Goal: Find specific fact: Find specific fact

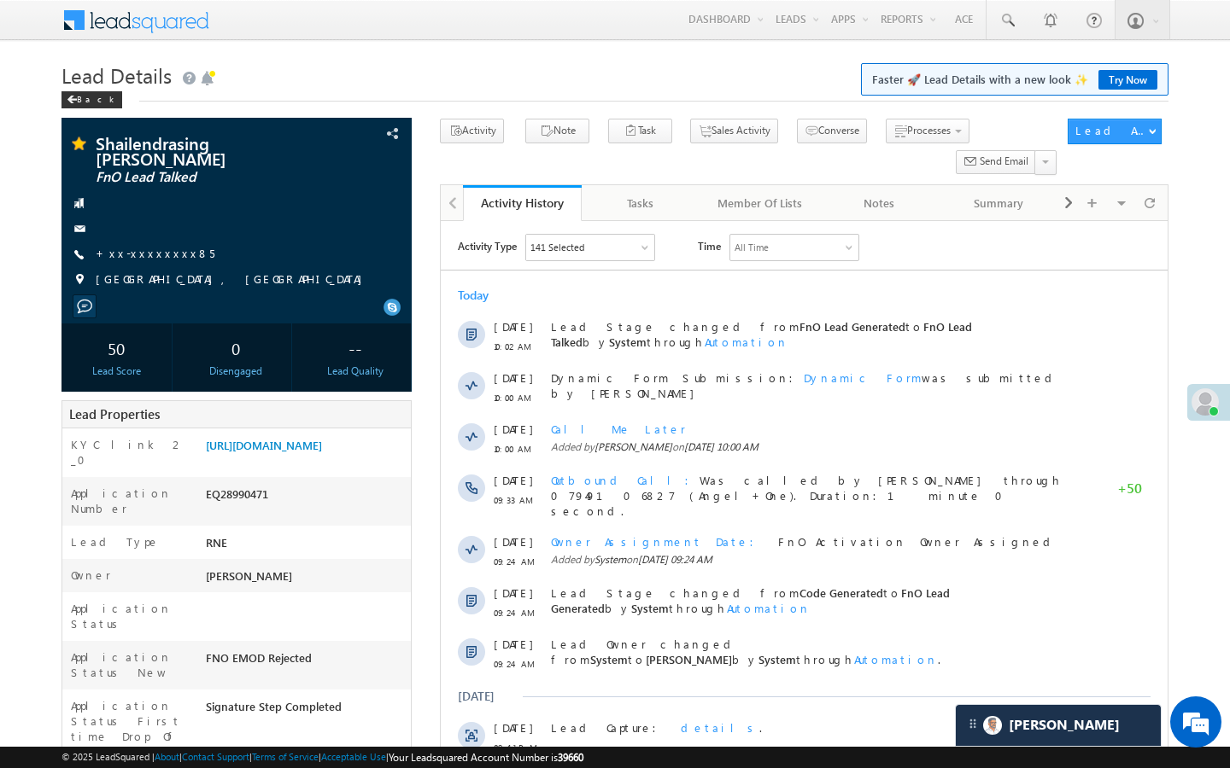
scroll to position [7997, 0]
click at [167, 247] on link "+xx-xxxxxxxx85" at bounding box center [155, 253] width 119 height 15
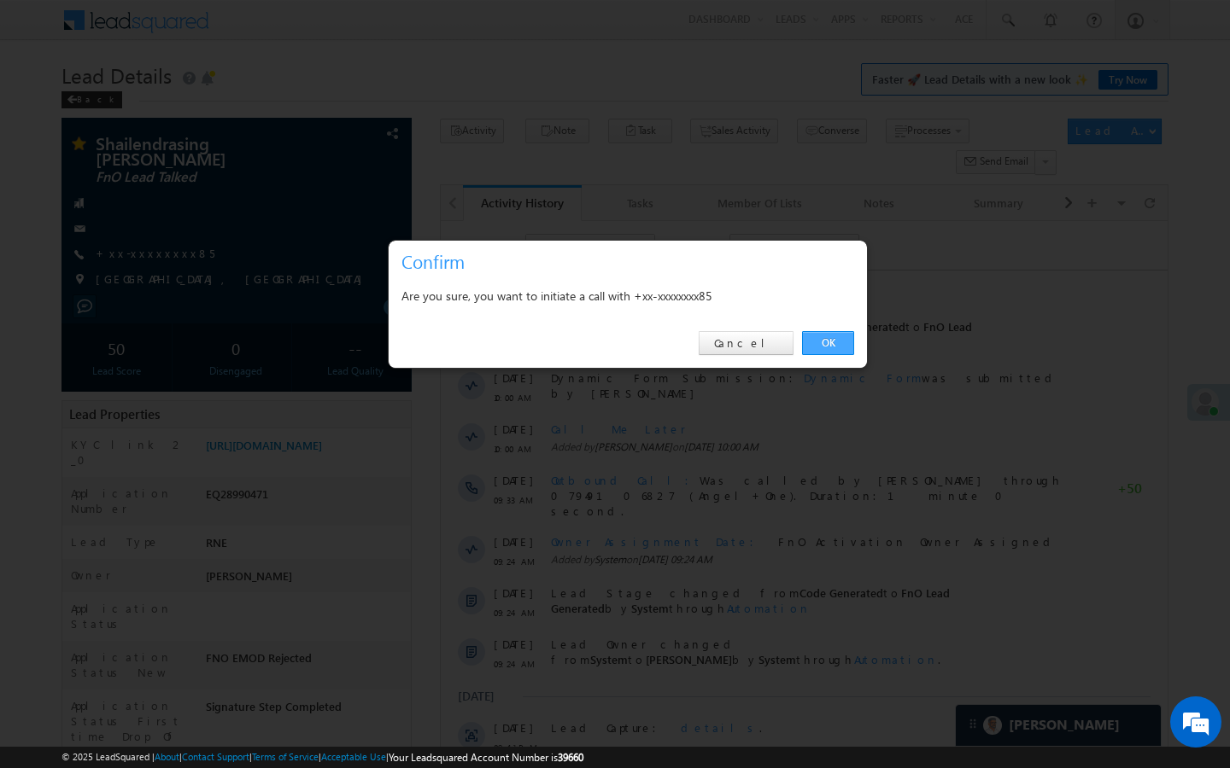
click at [842, 339] on link "OK" at bounding box center [828, 343] width 52 height 24
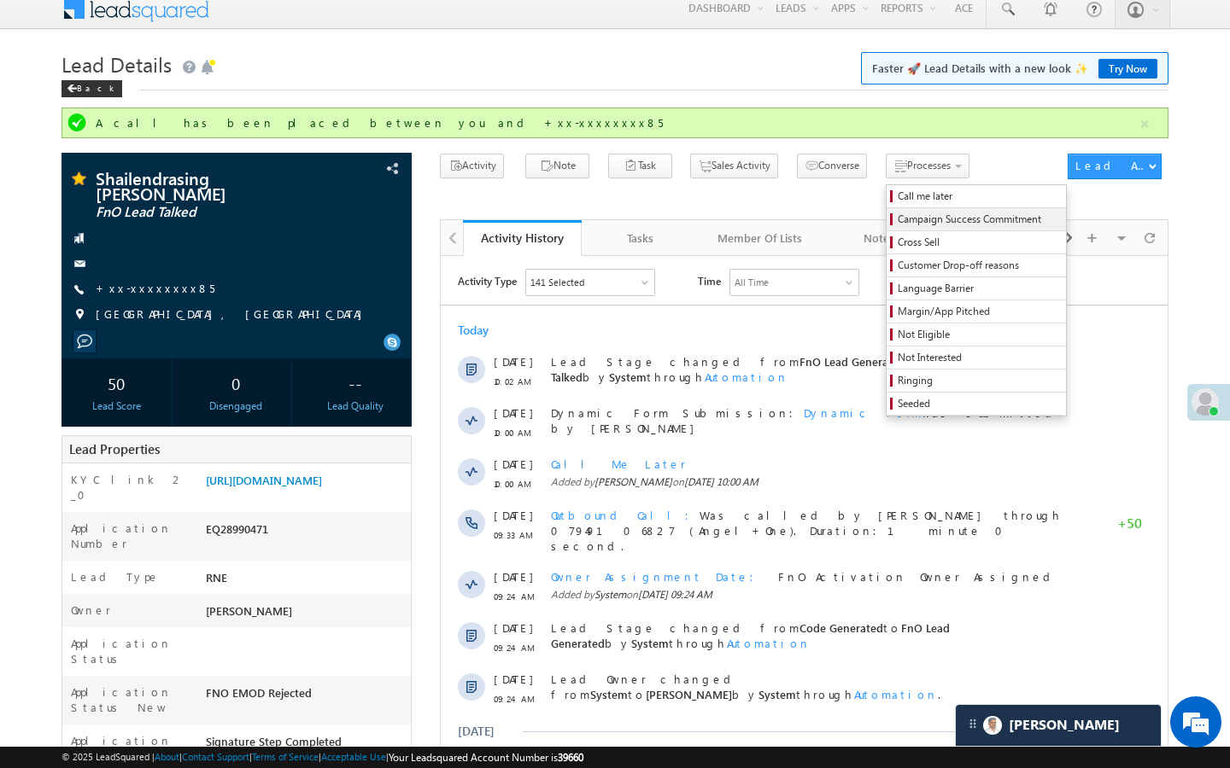
scroll to position [0, 0]
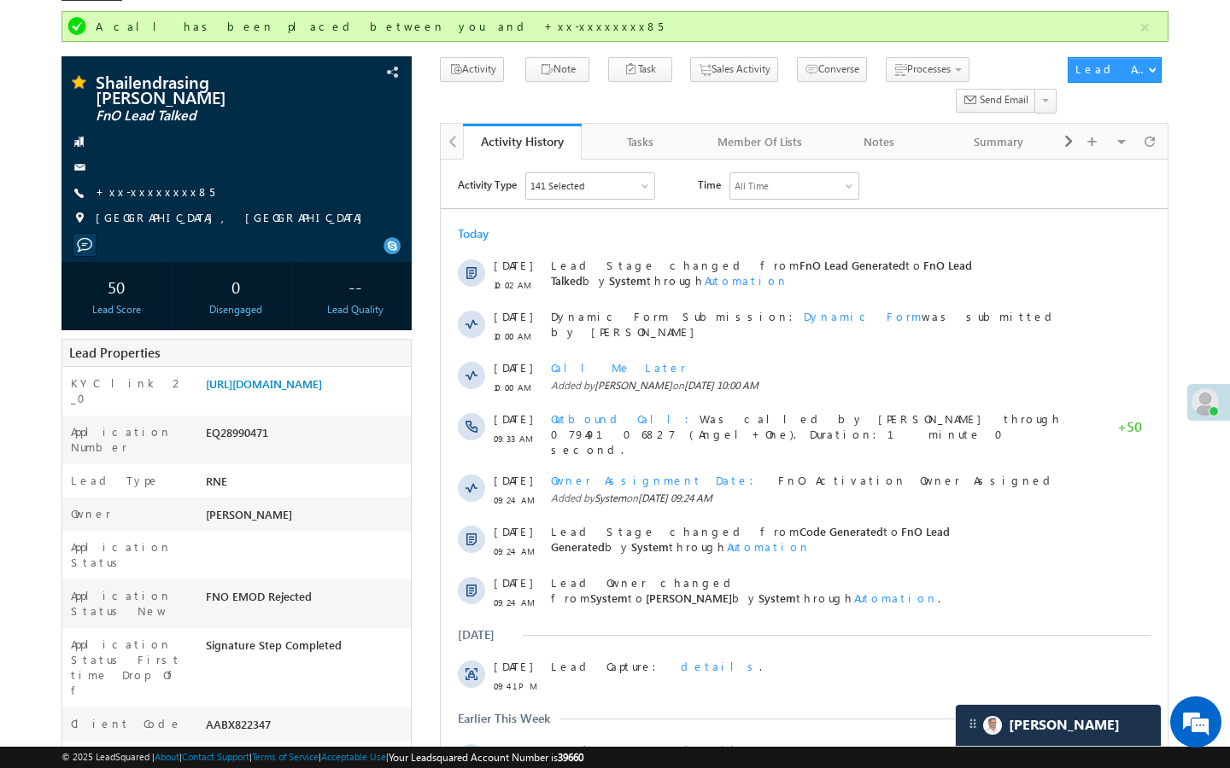
scroll to position [137, 0]
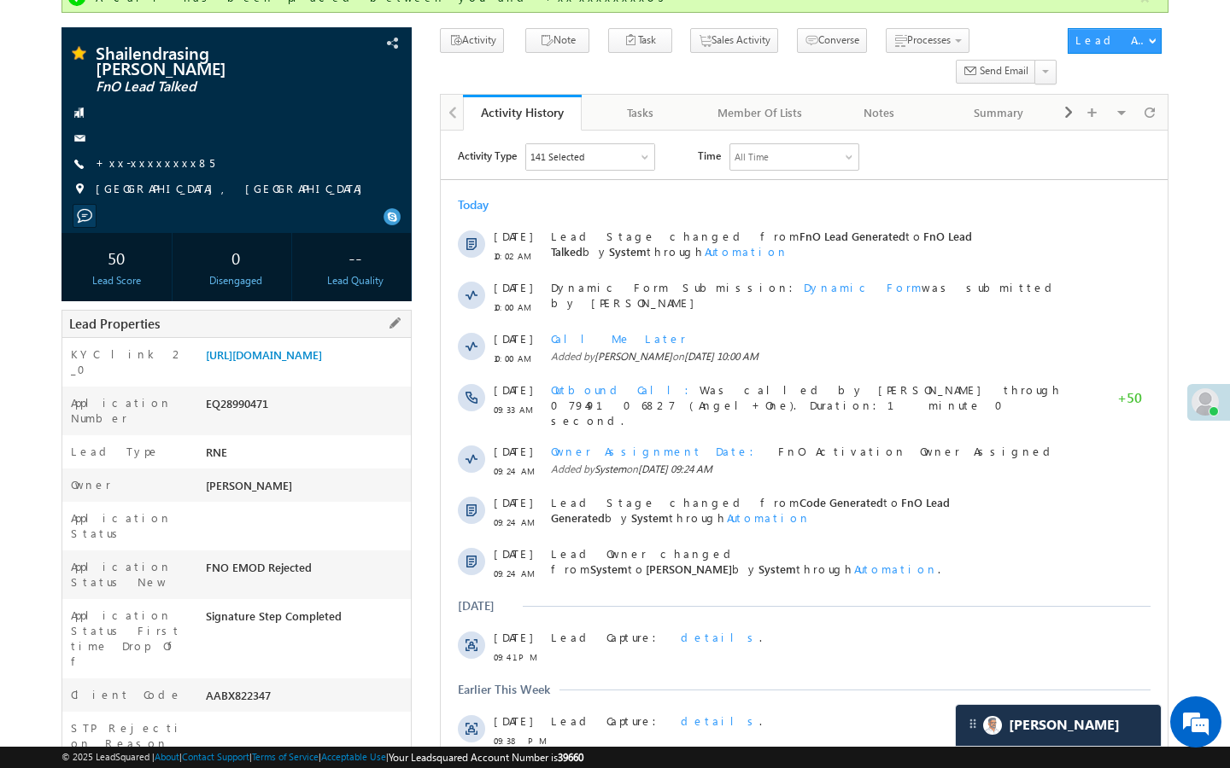
drag, startPoint x: 208, startPoint y: 634, endPoint x: 298, endPoint y: 634, distance: 89.7
click at [298, 687] on div "AABX822347" at bounding box center [306, 699] width 209 height 24
copy div "AABX822347"
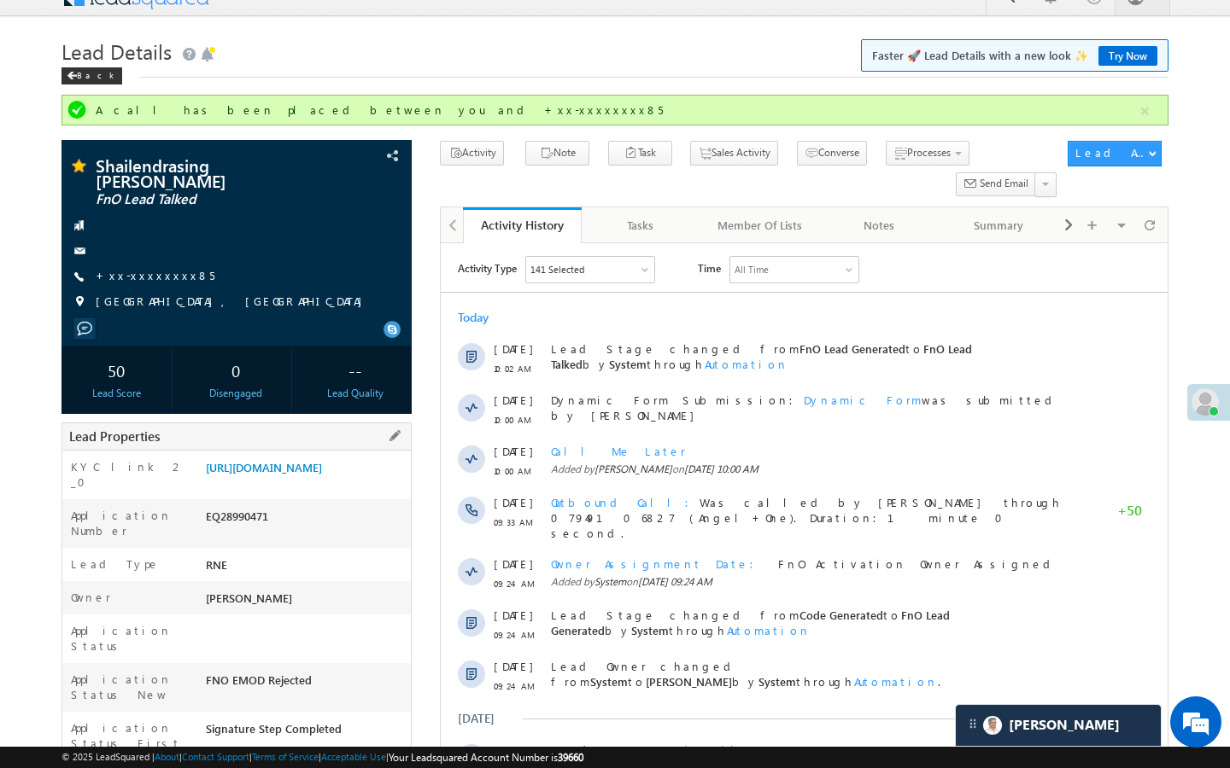
scroll to position [0, 0]
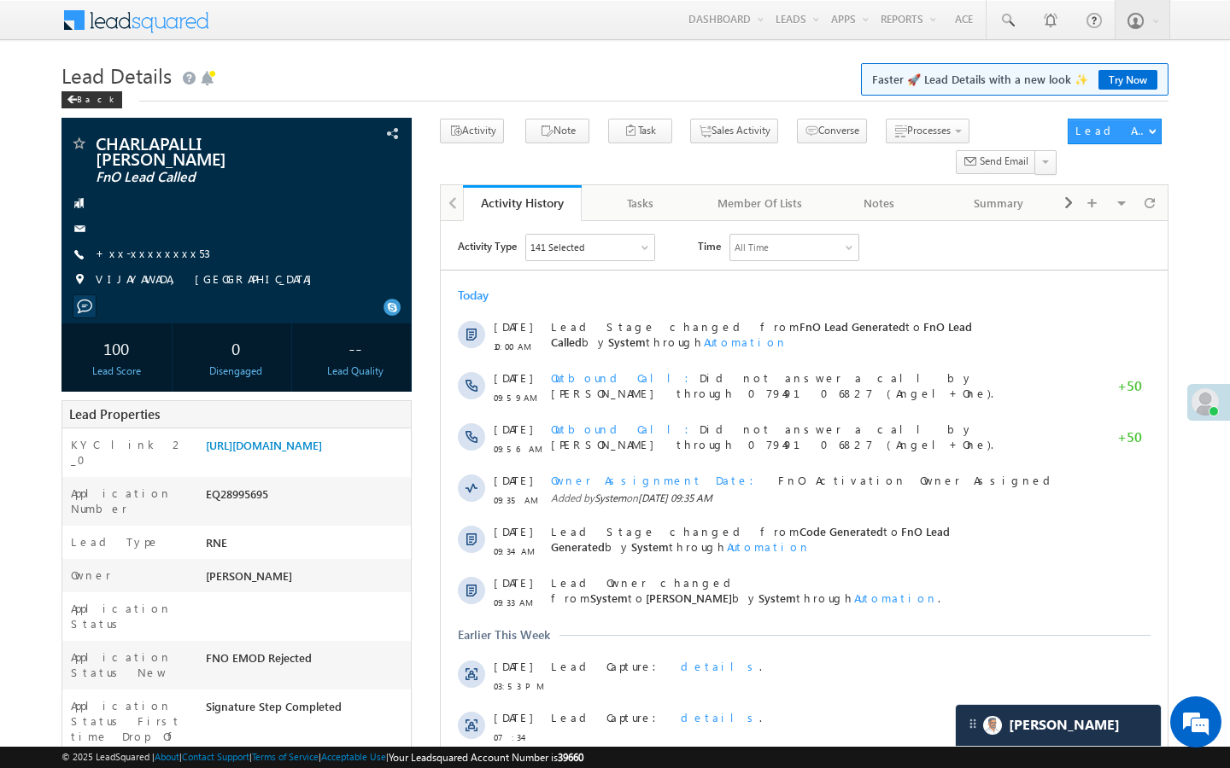
scroll to position [7997, 0]
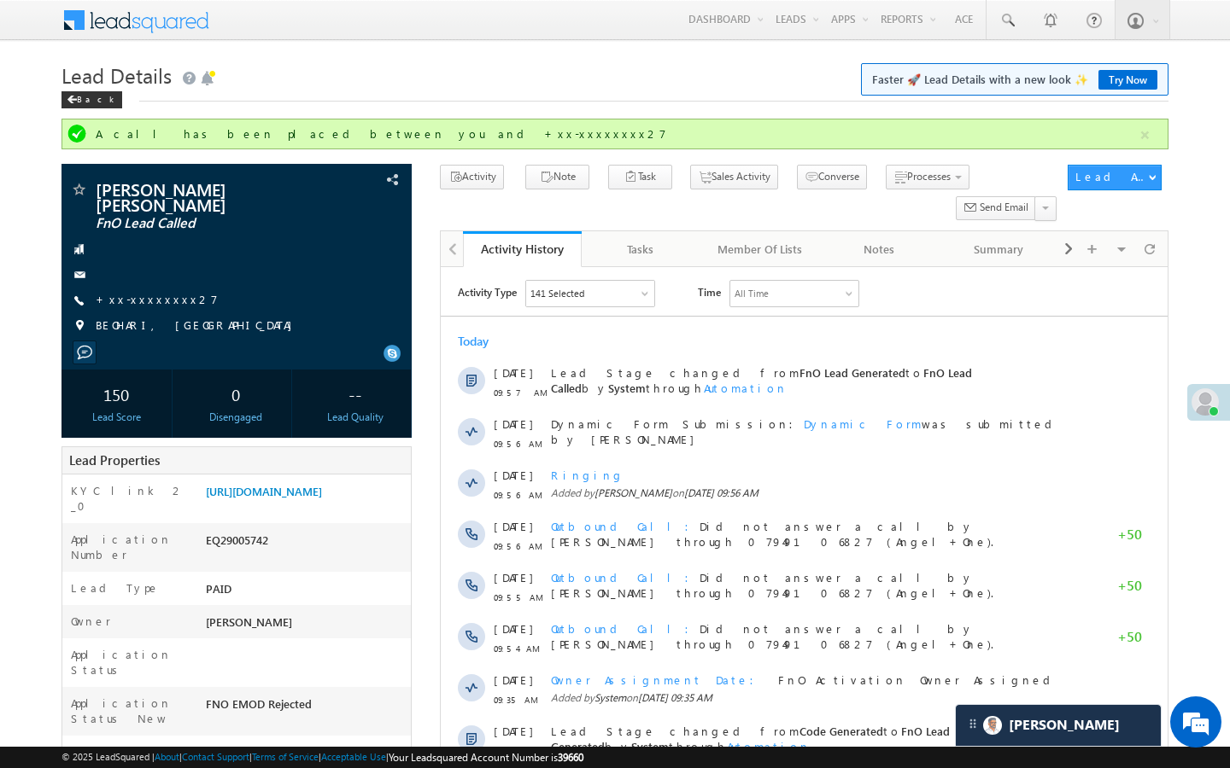
scroll to position [7997, 0]
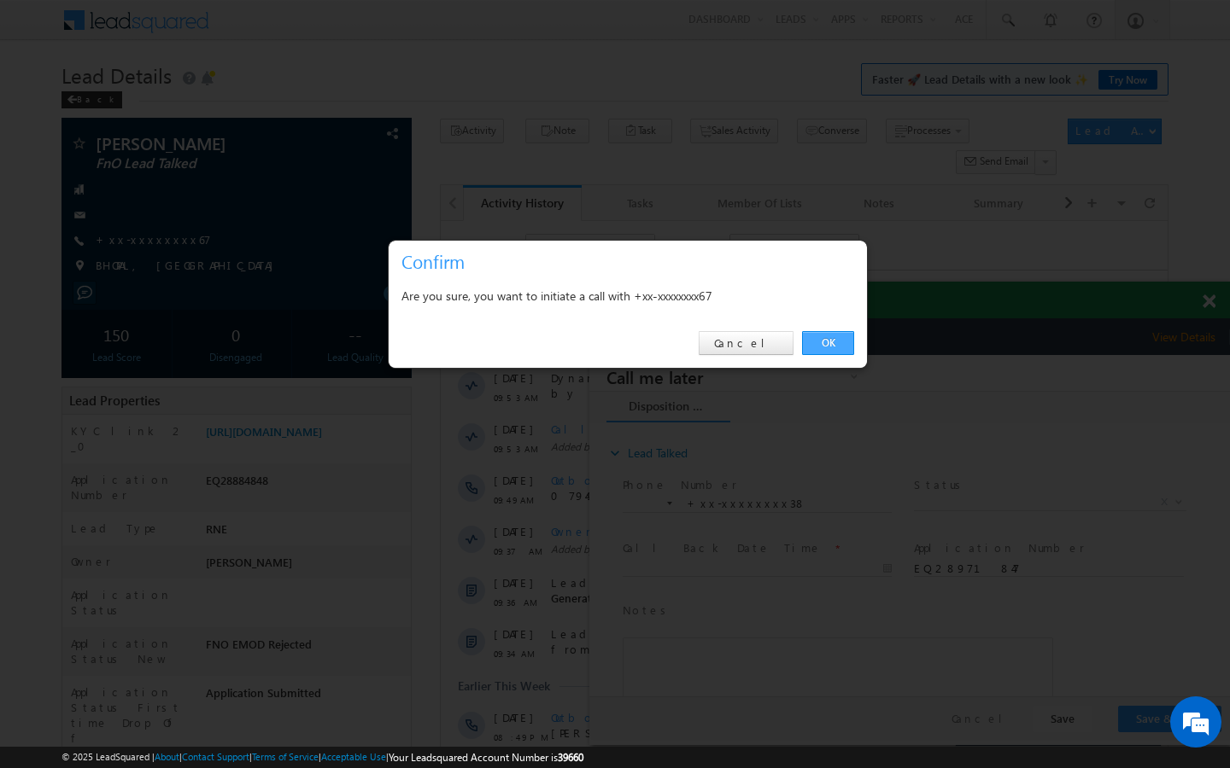
click at [821, 342] on link "OK" at bounding box center [828, 343] width 52 height 24
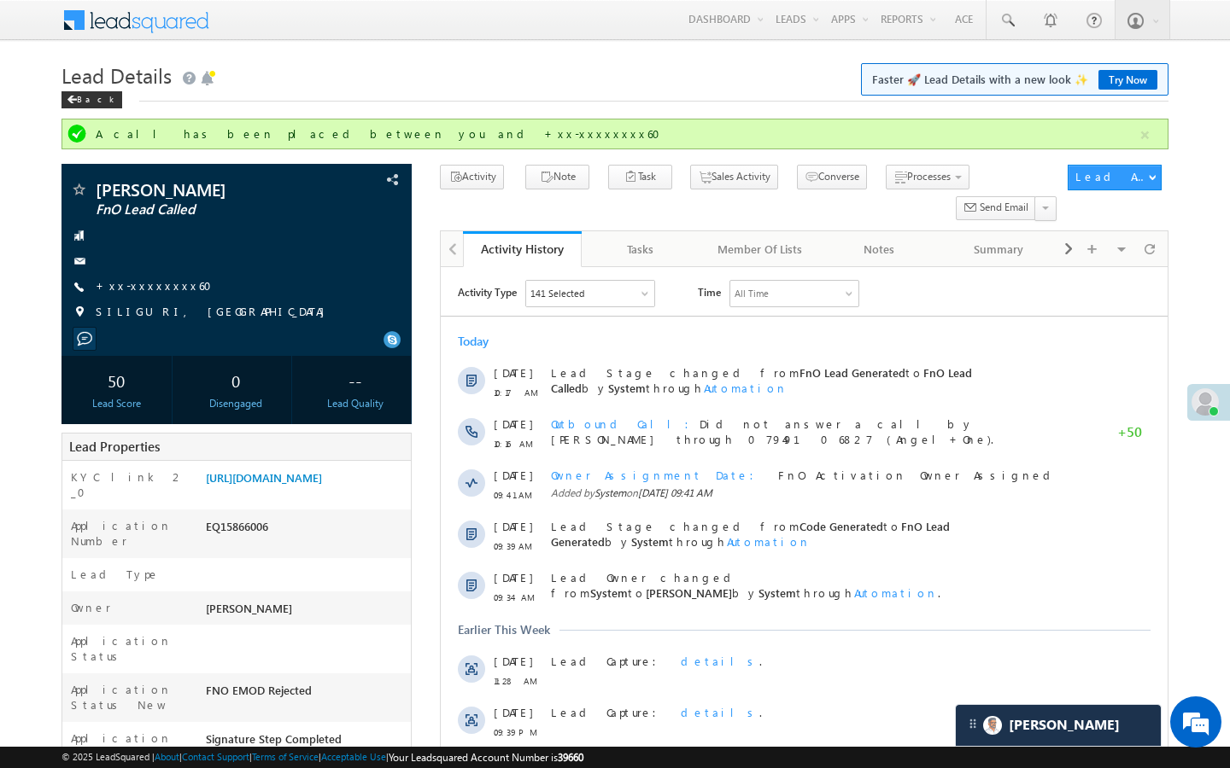
scroll to position [7997, 0]
click at [152, 283] on link "+xx-xxxxxxxx60" at bounding box center [159, 285] width 126 height 15
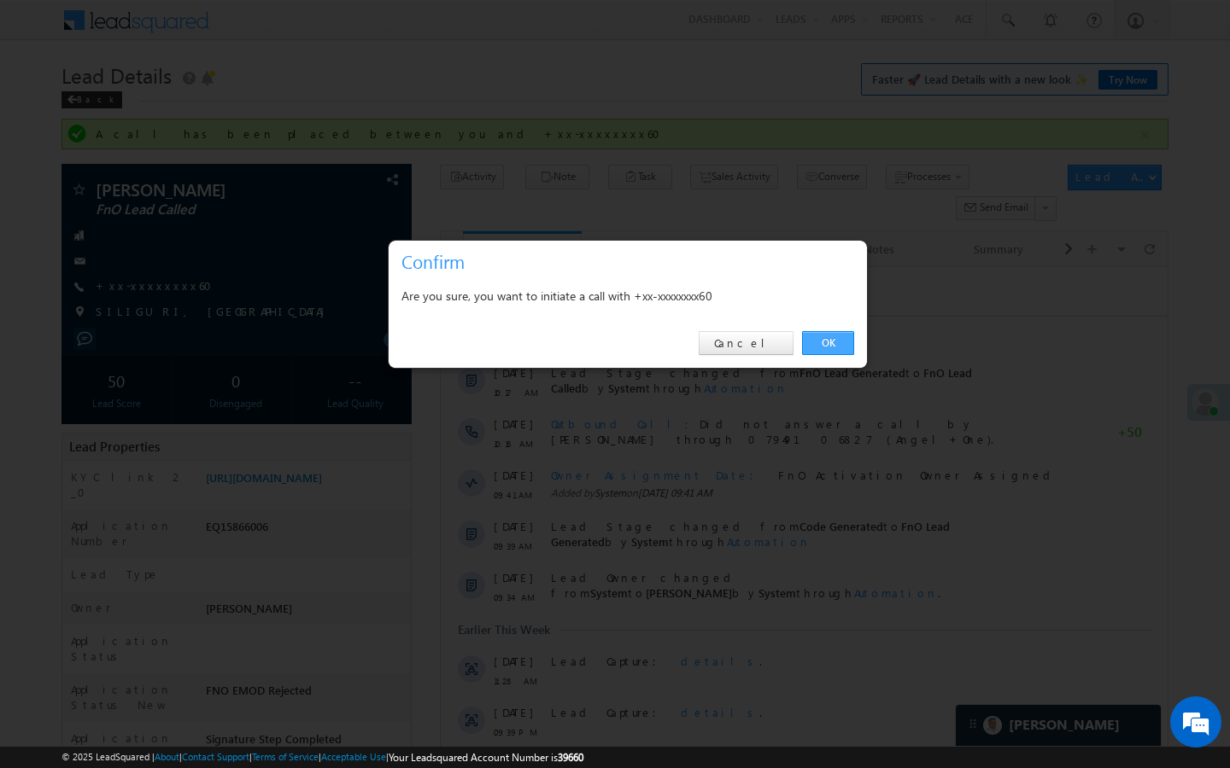
click at [827, 343] on link "OK" at bounding box center [828, 343] width 52 height 24
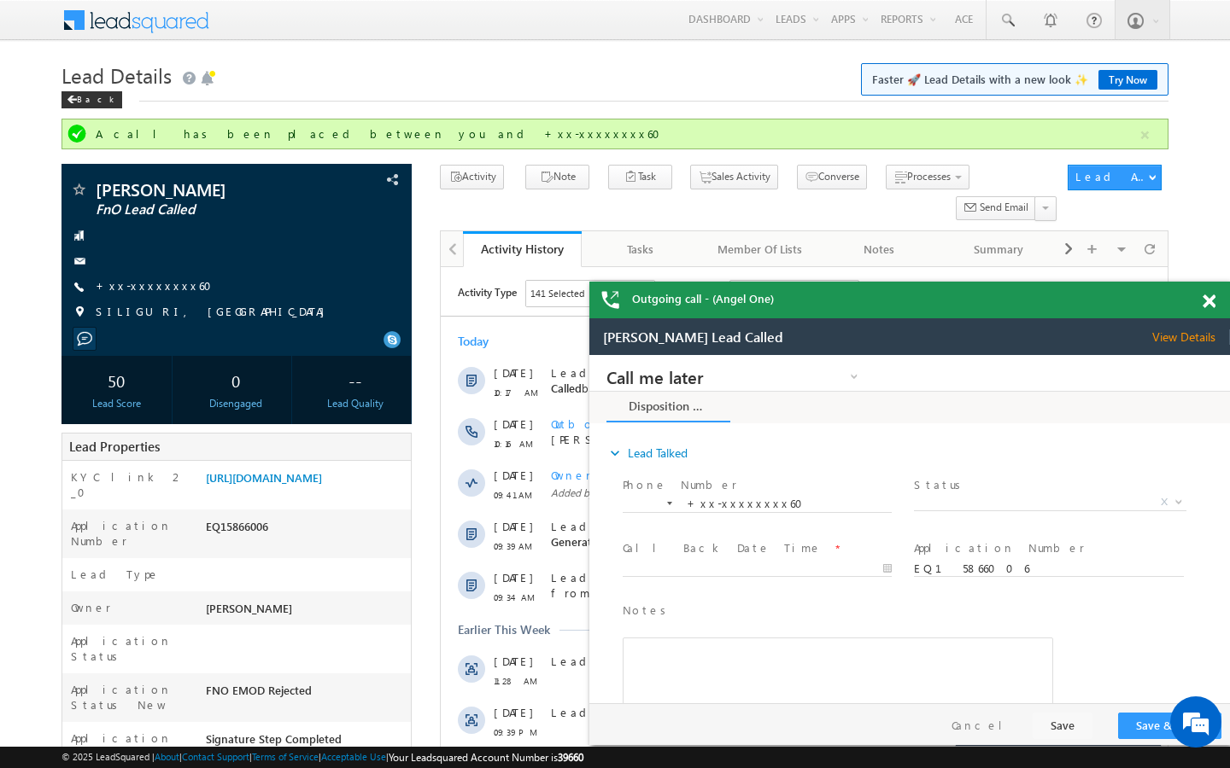
scroll to position [0, 0]
click at [145, 287] on link "+xx-xxxxxxxx60" at bounding box center [159, 285] width 126 height 15
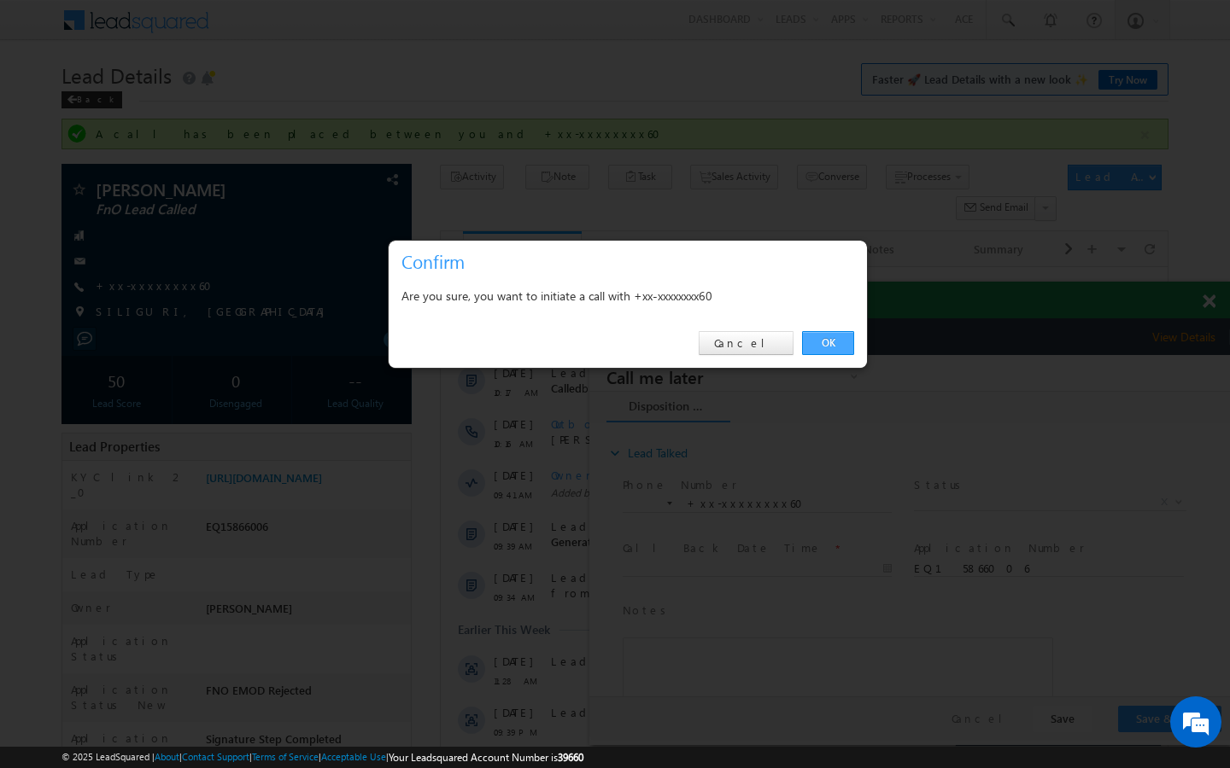
click at [818, 350] on link "OK" at bounding box center [828, 343] width 52 height 24
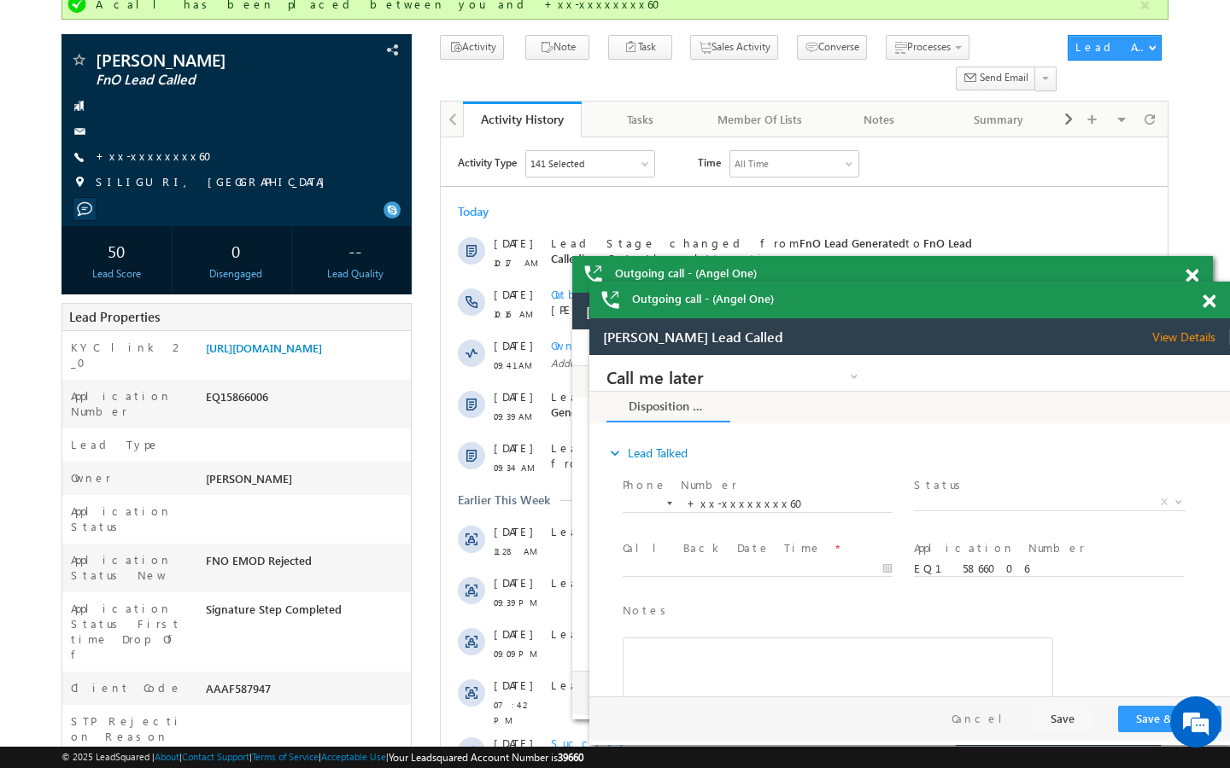
scroll to position [137, 0]
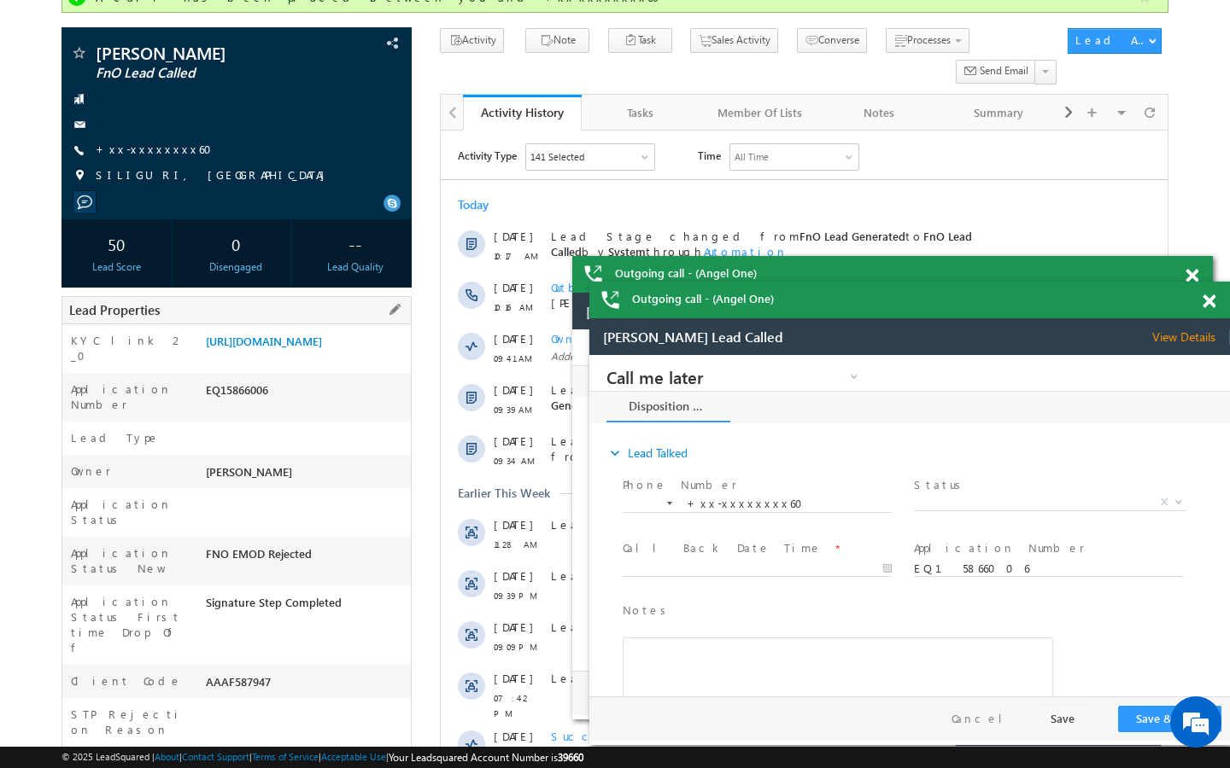
drag, startPoint x: 205, startPoint y: 639, endPoint x: 278, endPoint y: 639, distance: 73.4
click at [279, 674] on div "AAAF587947" at bounding box center [306, 686] width 209 height 24
copy div "AAAF587947"
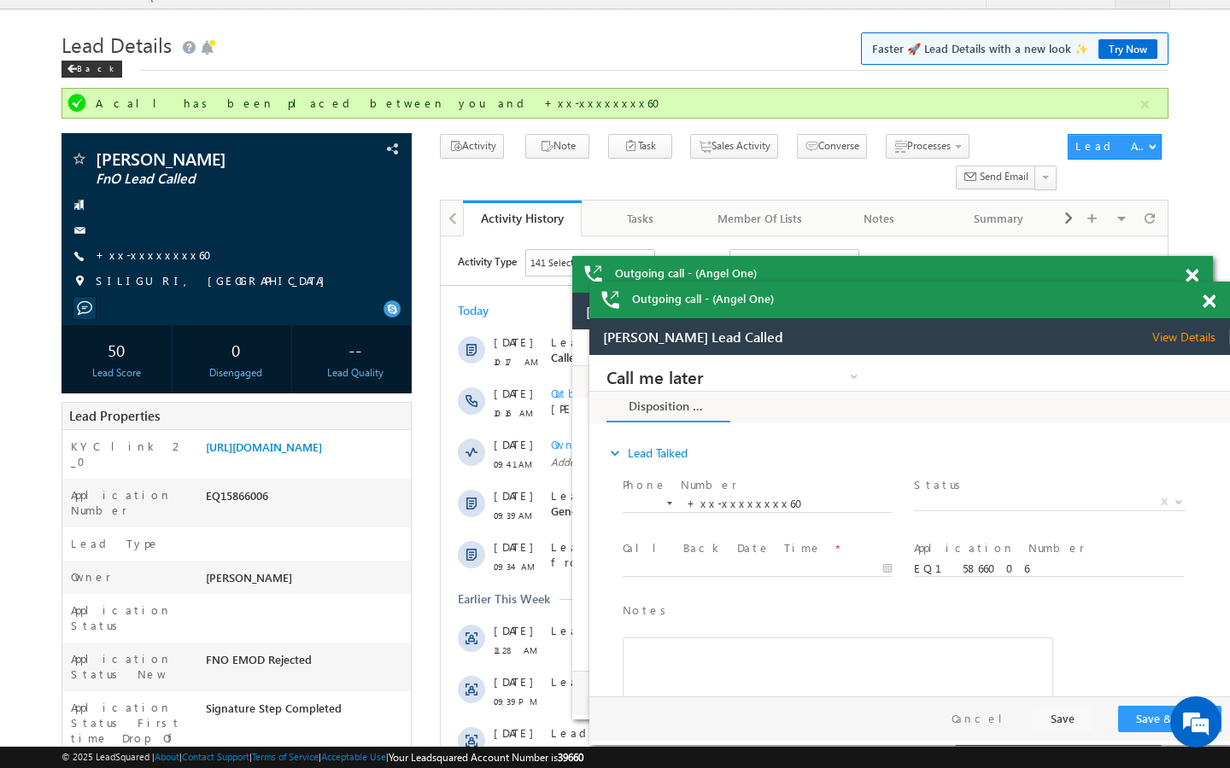
scroll to position [0, 0]
